Goal: Transaction & Acquisition: Purchase product/service

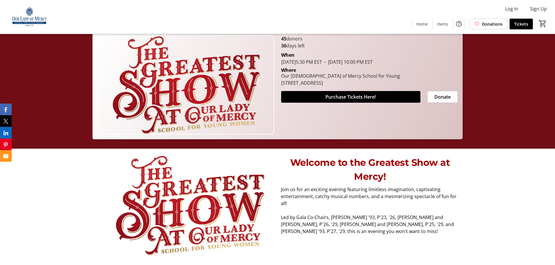
scroll to position [58, 0]
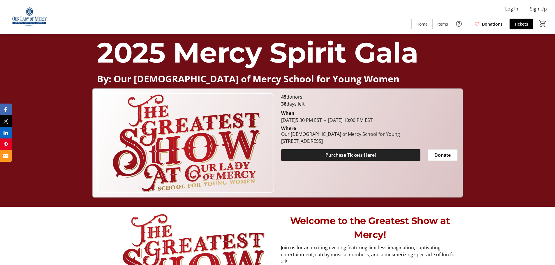
click at [380, 151] on span at bounding box center [350, 155] width 139 height 14
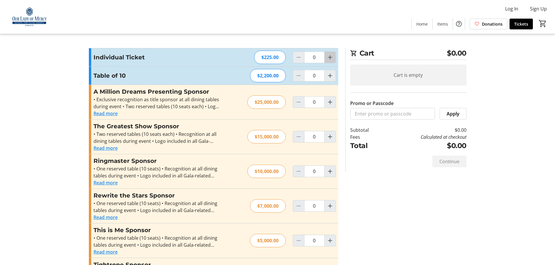
click at [330, 59] on mat-icon "Increment by one" at bounding box center [330, 57] width 7 height 7
type input "2"
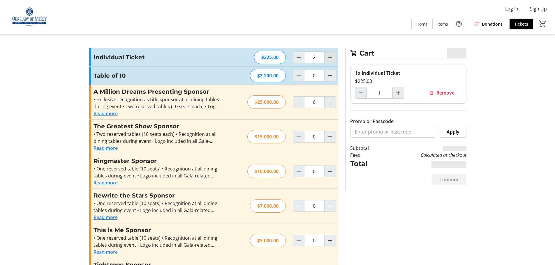
type input "2"
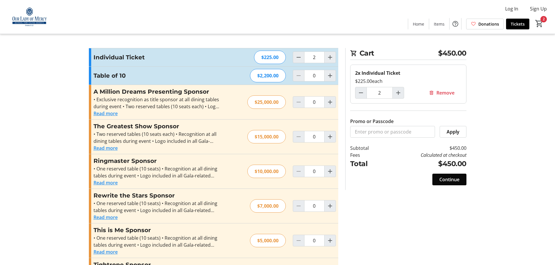
click at [448, 180] on span "Continue" at bounding box center [449, 179] width 20 height 7
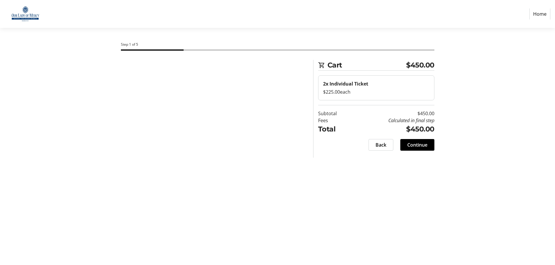
select select
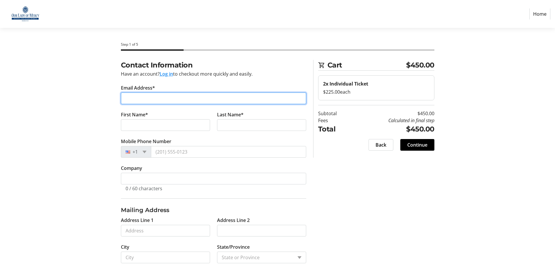
click at [141, 98] on input "Email Address*" at bounding box center [213, 99] width 185 height 12
type input "[EMAIL_ADDRESS][PERSON_NAME][DOMAIN_NAME]"
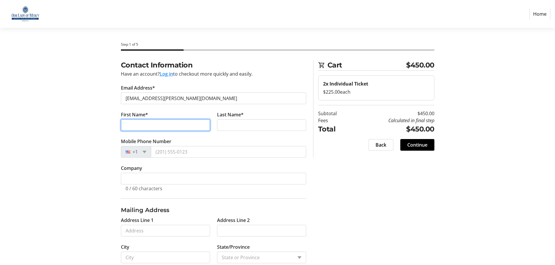
type input "[PERSON_NAME]"
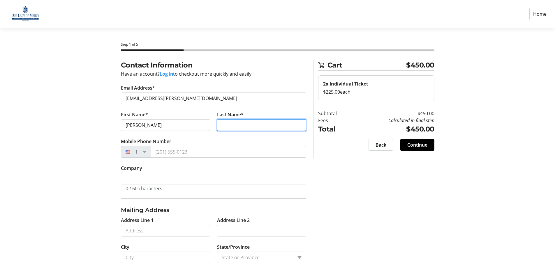
type input "[PERSON_NAME]"
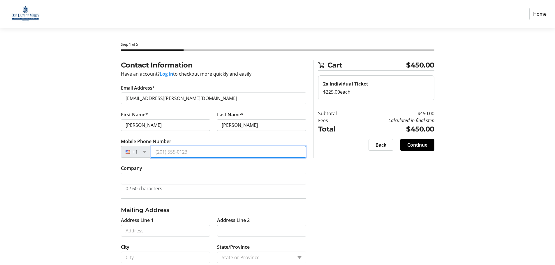
type input "[PHONE_NUMBER]"
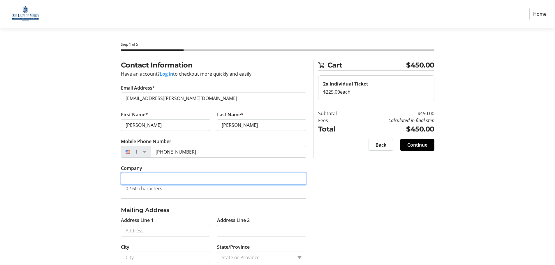
type input "[PERSON_NAME] [DEMOGRAPHIC_DATA]"
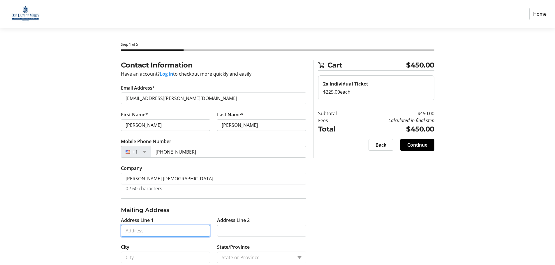
type input "[STREET_ADDRESS]"
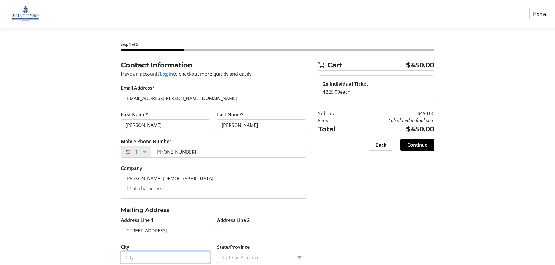
type input "[GEOGRAPHIC_DATA]"
type input "14618"
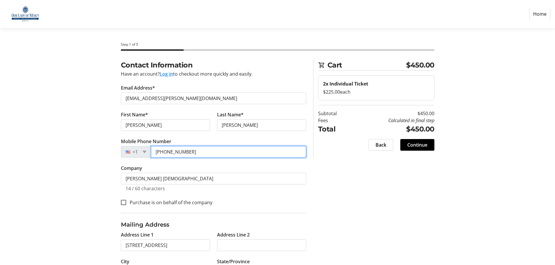
click at [174, 151] on input "[PHONE_NUMBER]" at bounding box center [228, 152] width 155 height 12
type input "[PHONE_NUMBER]"
click at [59, 105] on section "Step 1 of 5 Cart $450.00 2x Individual Ticket $225.00 each Subtotal $450.00 Fee…" at bounding box center [277, 173] width 555 height 291
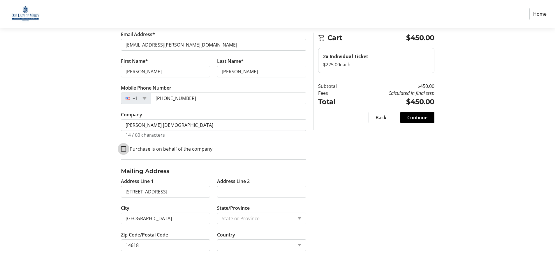
click at [122, 149] on input "Purchase is on behalf of the company" at bounding box center [123, 149] width 5 height 5
checkbox input "true"
click at [360, 198] on div "Contact Information Have an account? Log in to checkout more quickly and easily…" at bounding box center [277, 135] width 385 height 259
click at [425, 118] on span "Continue" at bounding box center [417, 117] width 20 height 7
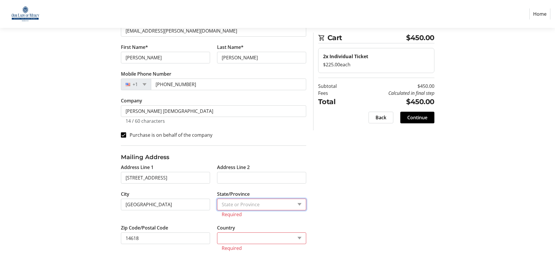
click at [265, 203] on select "State or Province State or Province" at bounding box center [261, 205] width 89 height 12
click at [257, 202] on select "State or Province State or Province" at bounding box center [261, 205] width 89 height 12
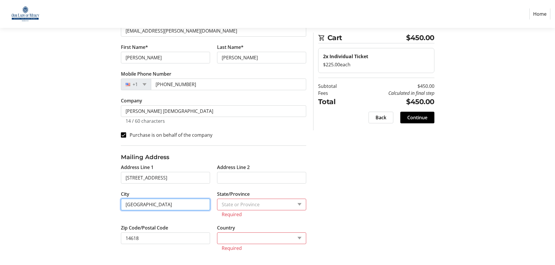
drag, startPoint x: 172, startPoint y: 206, endPoint x: 189, endPoint y: 204, distance: 17.1
click at [172, 206] on input "[GEOGRAPHIC_DATA]" at bounding box center [165, 205] width 89 height 12
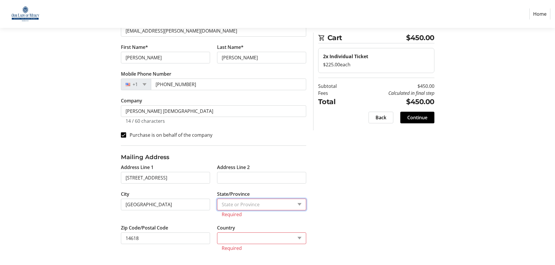
click at [261, 205] on select "State or Province State or Province" at bounding box center [261, 205] width 89 height 12
select select "1: null"
click at [217, 199] on select "State or Province State or Province" at bounding box center [261, 205] width 89 height 12
click at [305, 242] on select "Country Country [GEOGRAPHIC_DATA] [GEOGRAPHIC_DATA] [GEOGRAPHIC_DATA] [GEOGRAPH…" at bounding box center [261, 239] width 89 height 12
select select "US"
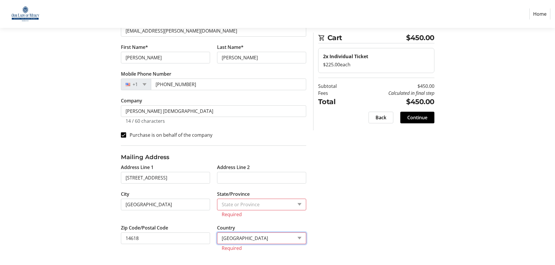
click at [217, 240] on select "Country Country [GEOGRAPHIC_DATA] [GEOGRAPHIC_DATA] [GEOGRAPHIC_DATA] [GEOGRAPH…" at bounding box center [261, 239] width 89 height 12
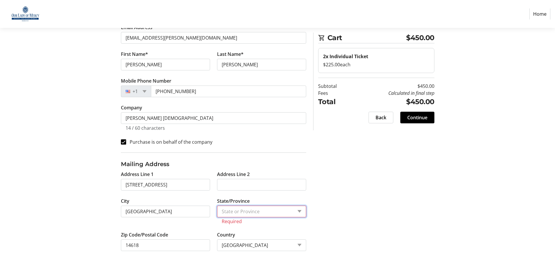
click at [247, 210] on select "State or Province State or [GEOGRAPHIC_DATA][US_STATE][GEOGRAPHIC_DATA] [US_STA…" at bounding box center [261, 212] width 89 height 12
select select "NY"
click at [217, 213] on select "State or Province State or [GEOGRAPHIC_DATA][US_STATE][GEOGRAPHIC_DATA] [US_STA…" at bounding box center [261, 212] width 89 height 12
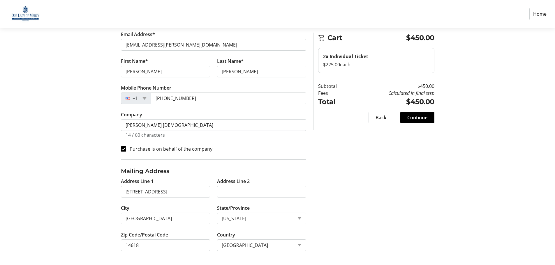
click at [329, 206] on div "Contact Information Have an account? Log in to checkout more quickly and easily…" at bounding box center [277, 135] width 385 height 259
click at [423, 118] on span "Continue" at bounding box center [417, 117] width 20 height 7
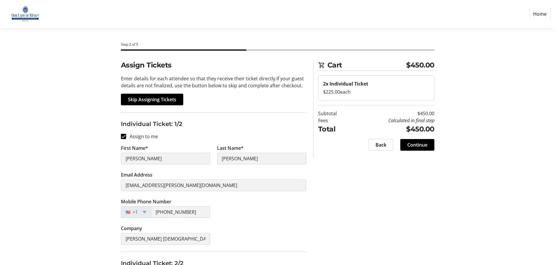
scroll to position [87, 0]
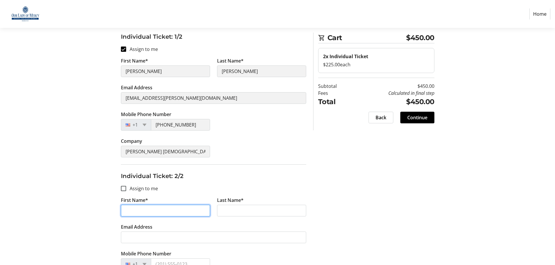
click at [155, 212] on input "First Name*" at bounding box center [165, 211] width 89 height 12
type input "[PERSON_NAME]"
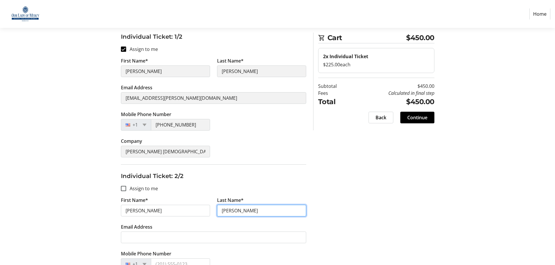
type input "[PERSON_NAME]"
click at [91, 175] on div "Assign Tickets Enter details for each attendee so that they receive their ticke…" at bounding box center [277, 139] width 385 height 332
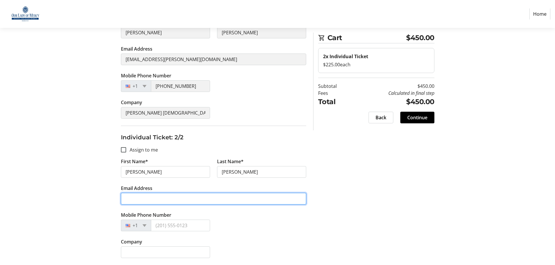
click at [151, 198] on input "Email Address" at bounding box center [213, 199] width 185 height 12
type input "[EMAIL_ADDRESS][PERSON_NAME][DOMAIN_NAME]"
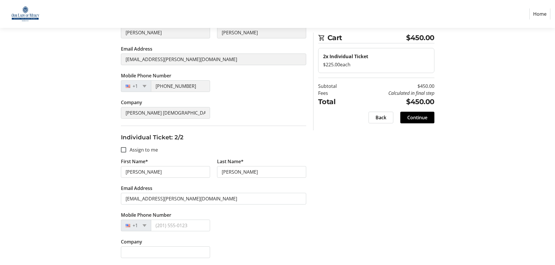
click at [80, 176] on section "Step 2 of 5 Cart $450.00 2x Individual Ticket $225.00 each Subtotal $450.00 Fee…" at bounding box center [277, 84] width 555 height 364
click at [276, 92] on div "Mobile Phone Number [PHONE_NUMBER]" at bounding box center [213, 85] width 192 height 27
click at [254, 129] on fieldset "Individual Ticket: 2/2 Assign to me First Name* [PERSON_NAME] Last Name* [PERSO…" at bounding box center [213, 196] width 185 height 140
click at [177, 224] on input "Mobile Phone Number" at bounding box center [180, 226] width 59 height 12
type input "[PHONE_NUMBER]"
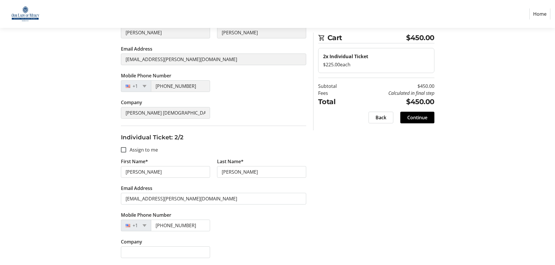
click at [98, 165] on div "Assign Tickets Enter details for each attendee so that they receive their ticke…" at bounding box center [277, 100] width 385 height 332
click at [147, 252] on input "Company" at bounding box center [165, 253] width 89 height 12
type input "[PERSON_NAME] [DEMOGRAPHIC_DATA]"
click at [313, 232] on div "Assign Tickets Enter details for each attendee so that they receive their ticke…" at bounding box center [277, 100] width 385 height 332
click at [193, 226] on input "[PHONE_NUMBER]" at bounding box center [180, 226] width 59 height 12
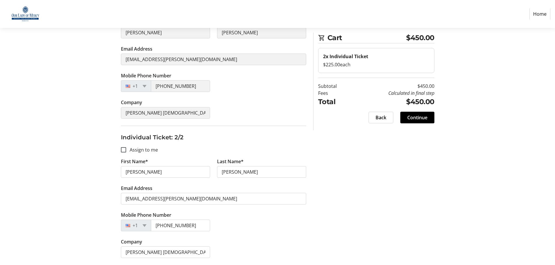
click at [93, 124] on div "Assign Tickets Enter details for each attendee so that they receive their ticke…" at bounding box center [277, 100] width 385 height 332
click at [425, 119] on span "Continue" at bounding box center [417, 117] width 20 height 7
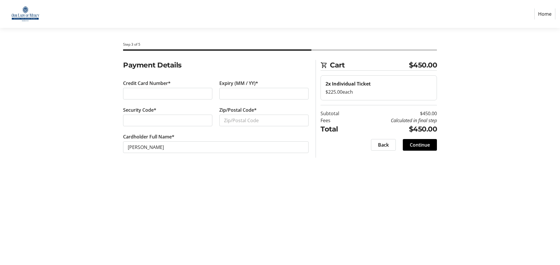
click at [258, 89] on div at bounding box center [263, 94] width 89 height 12
click at [243, 121] on input "Zip/Postal Code*" at bounding box center [263, 121] width 89 height 12
type input "14618"
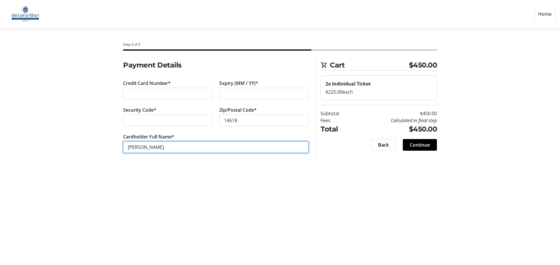
click at [184, 148] on input "[PERSON_NAME]" at bounding box center [215, 148] width 185 height 12
click at [128, 147] on input "[PERSON_NAME]" at bounding box center [215, 148] width 185 height 12
type input "[PERSON_NAME] [DEMOGRAPHIC_DATA] H. S. [PERSON_NAME]"
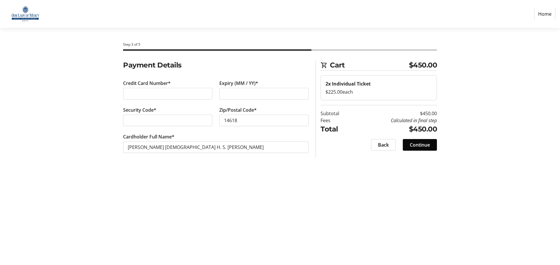
click at [425, 145] on span "Continue" at bounding box center [419, 145] width 20 height 7
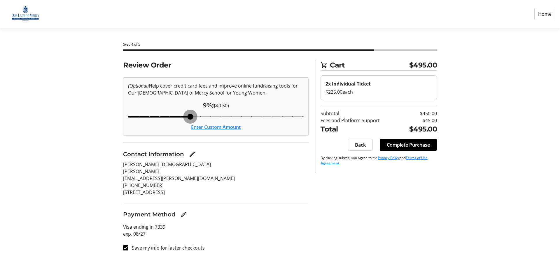
drag, startPoint x: 199, startPoint y: 116, endPoint x: 179, endPoint y: 119, distance: 20.4
click at [179, 119] on input "Cover fees percentage" at bounding box center [216, 116] width 188 height 13
drag, startPoint x: 179, startPoint y: 117, endPoint x: 111, endPoint y: 115, distance: 68.2
type input "3"
click at [122, 115] on input "Cover fees percentage" at bounding box center [216, 116] width 188 height 13
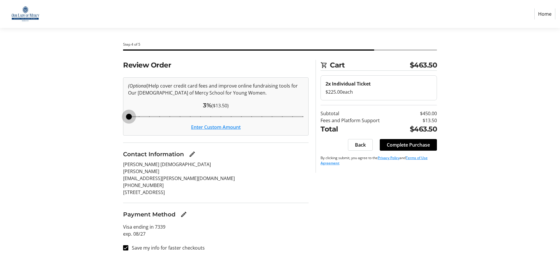
click at [102, 113] on div "Review Order (Optional) Help cover credit card fees and improve online fundrais…" at bounding box center [279, 159] width 385 height 199
click at [217, 129] on button "Enter Custom Amount" at bounding box center [216, 127] width 50 height 7
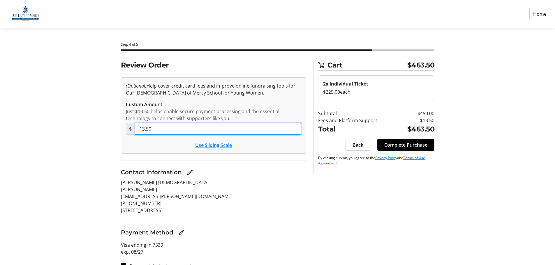
drag, startPoint x: 176, startPoint y: 133, endPoint x: 107, endPoint y: 127, distance: 69.0
click at [107, 127] on div "Review Order (Optional) Help cover credit card fees and improve online fundrais…" at bounding box center [277, 168] width 385 height 217
type input "0.00"
click at [99, 126] on div "Review Order (Optional) Help cover credit card fees and improve online fundrais…" at bounding box center [277, 168] width 385 height 217
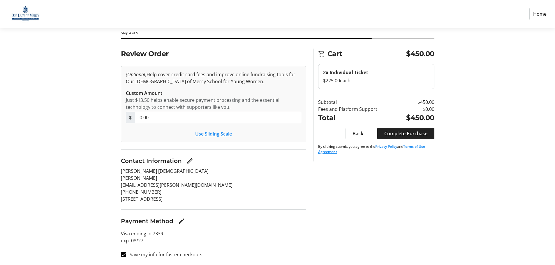
click at [409, 135] on span "Complete Purchase" at bounding box center [405, 133] width 43 height 7
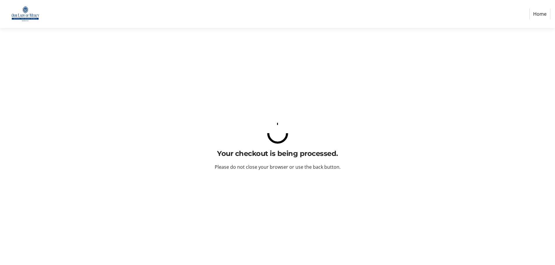
scroll to position [0, 0]
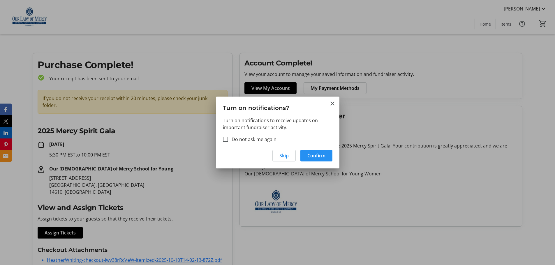
click at [319, 155] on span "Confirm" at bounding box center [316, 155] width 18 height 7
